Goal: Find specific page/section: Find specific page/section

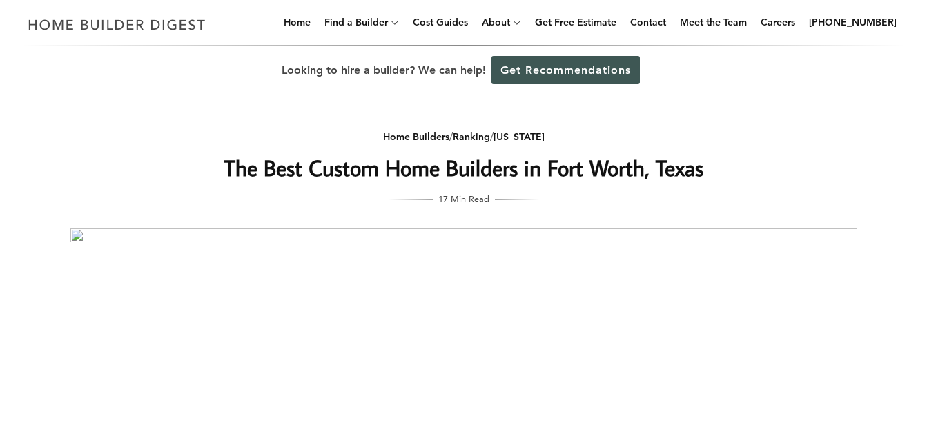
click at [472, 114] on div "Home Builders / Ranking / [US_STATE] The Best Custom Home Builders in [GEOGRAPH…" at bounding box center [463, 423] width 831 height 657
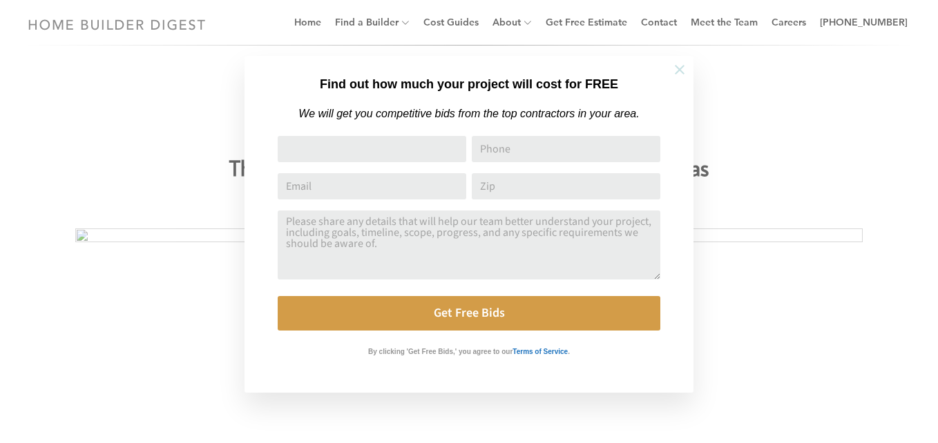
click at [673, 67] on icon at bounding box center [679, 69] width 15 height 15
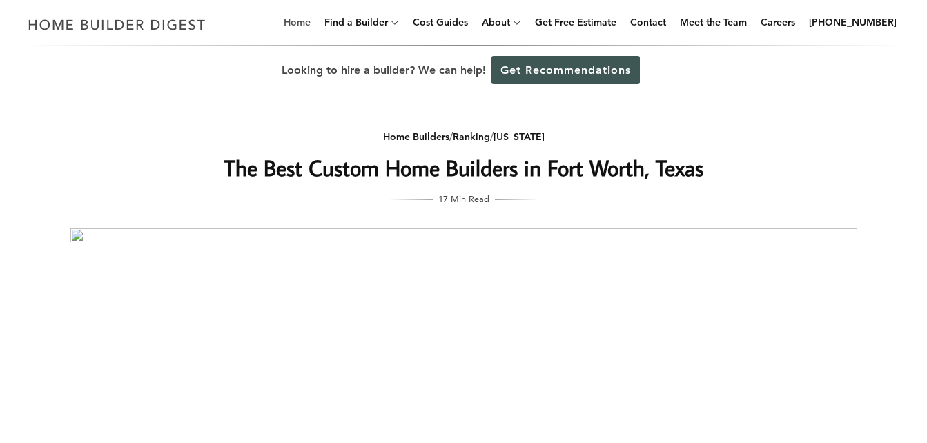
click at [316, 21] on link "Home" at bounding box center [297, 22] width 38 height 44
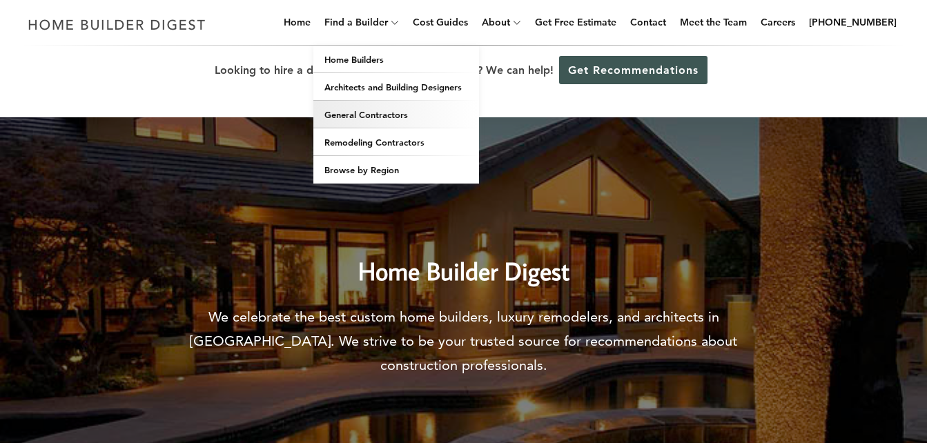
click at [367, 121] on link "General Contractors" at bounding box center [397, 115] width 166 height 28
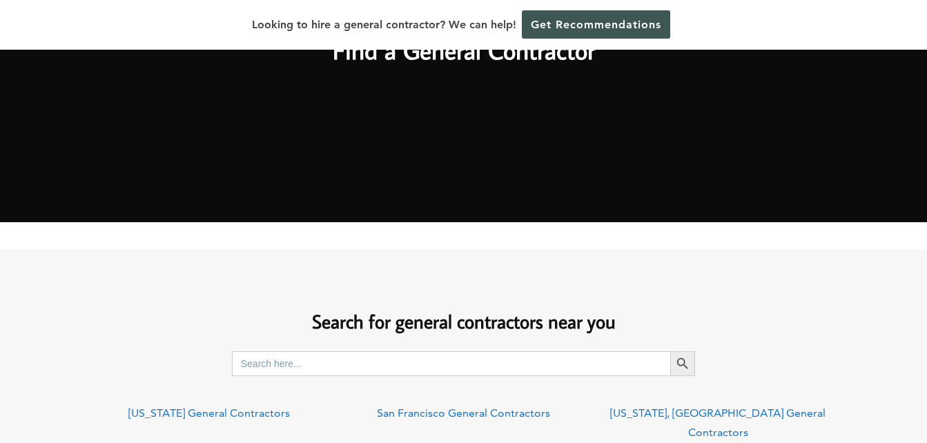
scroll to position [856, 0]
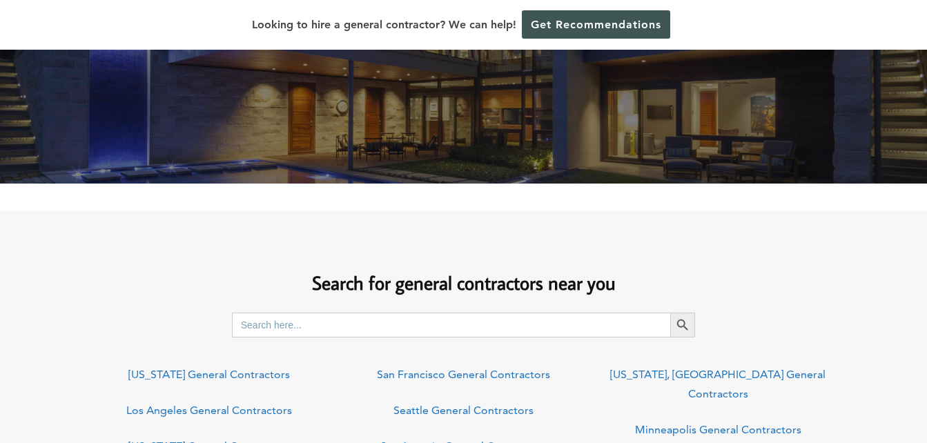
click at [395, 147] on img at bounding box center [463, 7] width 927 height 353
click at [370, 318] on input "Search for:" at bounding box center [451, 325] width 439 height 25
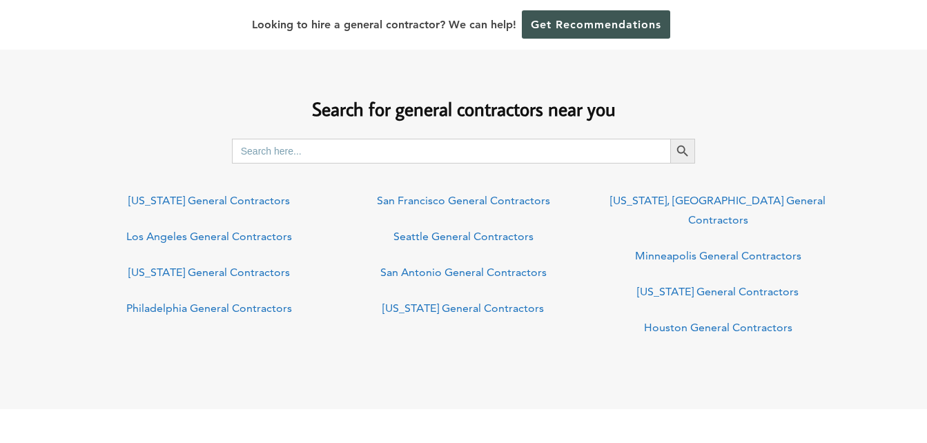
scroll to position [1031, 0]
click at [387, 154] on input "Search for:" at bounding box center [451, 149] width 439 height 25
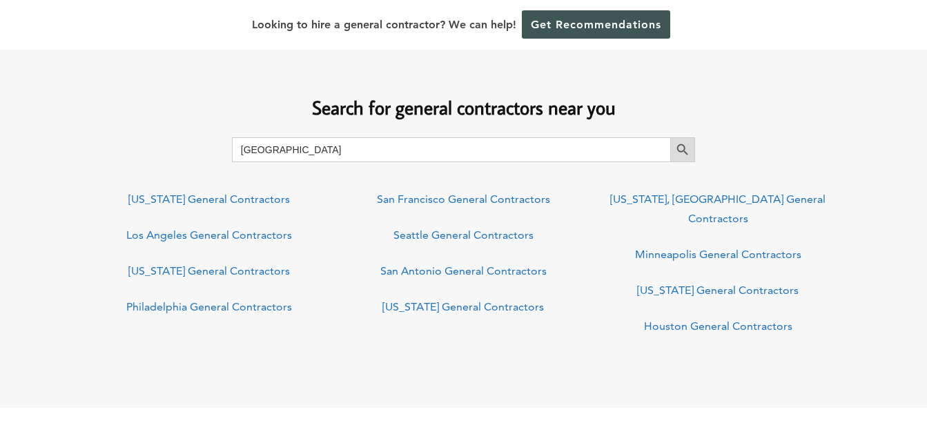
type input "FORT WOTRH"
click at [688, 144] on icon "Search" at bounding box center [682, 149] width 15 height 15
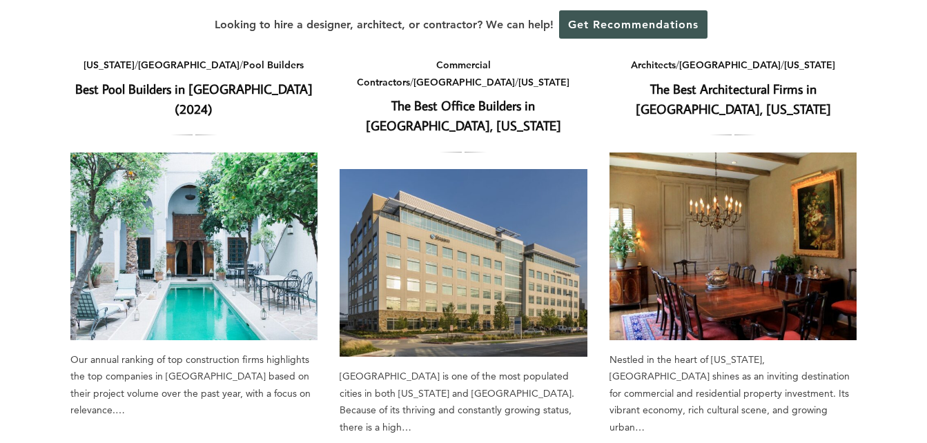
scroll to position [586, 0]
